Goal: Task Accomplishment & Management: Use online tool/utility

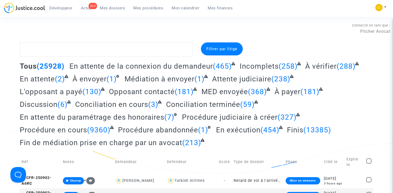
click at [258, 23] on div "Connecté en tant que : Pitcher Avocat" at bounding box center [195, 28] width 390 height 12
click at [122, 48] on textarea at bounding box center [106, 49] width 173 height 14
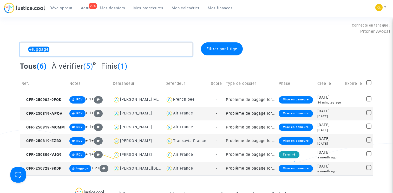
type textarea "#luggage"
click at [369, 81] on span at bounding box center [368, 82] width 5 height 5
click at [368, 85] on input "checkbox" at bounding box center [368, 85] width 0 height 0
checkbox input "true"
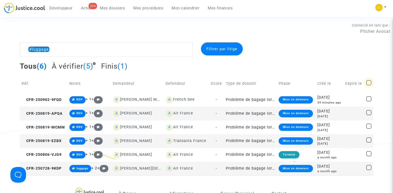
checkbox input "true"
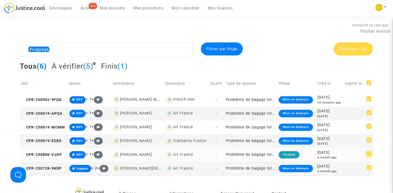
click at [369, 153] on span at bounding box center [368, 153] width 5 height 5
click at [368, 156] on input "checkbox" at bounding box center [368, 156] width 0 height 0
checkbox input "false"
click at [369, 166] on span at bounding box center [368, 167] width 5 height 5
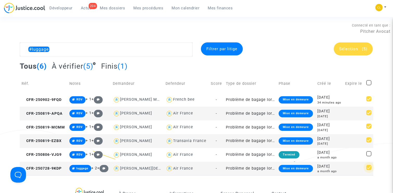
click at [368, 170] on input "checkbox" at bounding box center [368, 170] width 0 height 0
checkbox input "false"
click at [369, 152] on span at bounding box center [368, 153] width 5 height 5
click at [368, 156] on input "checkbox" at bounding box center [368, 156] width 0 height 0
checkbox input "true"
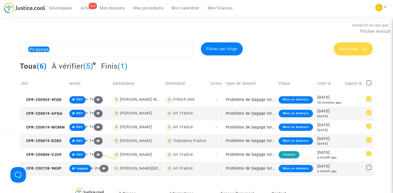
click at [369, 169] on span at bounding box center [368, 167] width 5 height 5
click at [368, 170] on input "checkbox" at bounding box center [368, 170] width 0 height 0
checkbox input "true"
click at [362, 50] on span "(6)" at bounding box center [363, 48] width 5 height 5
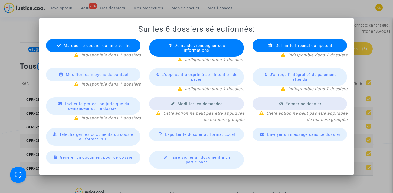
click at [220, 135] on span "Exporter le dossier au format Excel" at bounding box center [200, 134] width 70 height 5
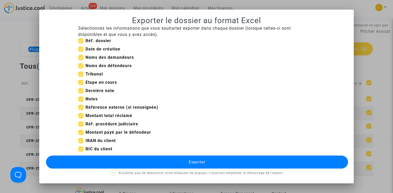
click at [180, 163] on button "Exporter" at bounding box center [197, 161] width 302 height 13
